Goal: Information Seeking & Learning: Find specific fact

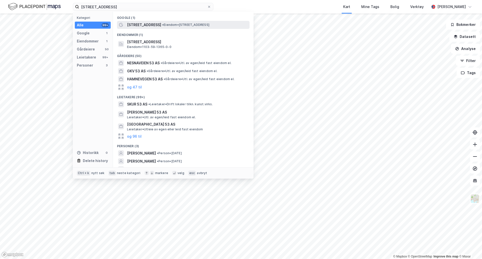
type input "[STREET_ADDRESS]"
click at [150, 24] on span "[STREET_ADDRESS]" at bounding box center [144, 25] width 34 height 6
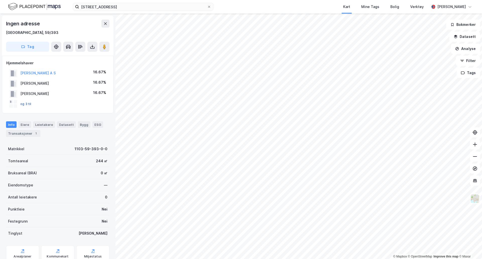
click at [0, 0] on button "og 3 til" at bounding box center [0, 0] width 0 height 0
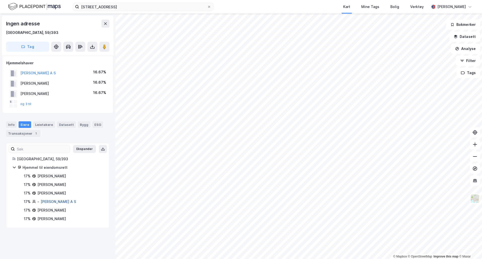
click at [47, 200] on link "[PERSON_NAME] A S" at bounding box center [58, 201] width 35 height 4
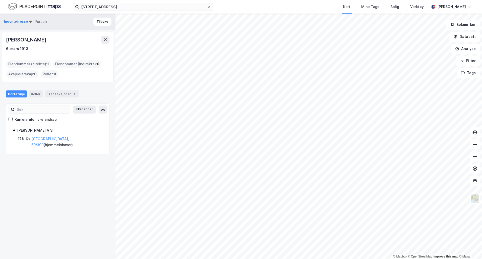
drag, startPoint x: 57, startPoint y: 130, endPoint x: 1, endPoint y: 130, distance: 56.5
click at [1, 130] on div "Ingen adresse Person Tilbake [PERSON_NAME] [DATE] Eiendommer (direkte) : 1 Eien…" at bounding box center [58, 136] width 116 height 245
copy div "[PERSON_NAME] A S"
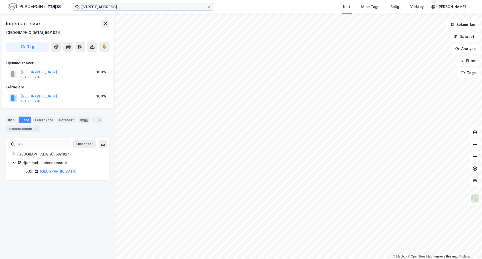
click at [119, 6] on input "[STREET_ADDRESS]" at bounding box center [143, 7] width 128 height 8
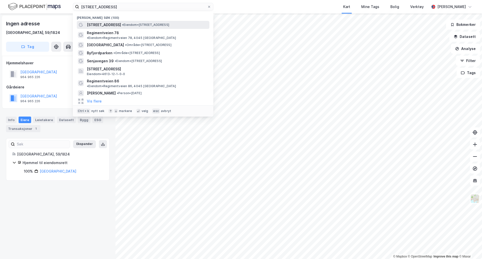
click at [131, 25] on span "• Eiendom • [STREET_ADDRESS]" at bounding box center [145, 25] width 47 height 4
